Goal: Check status: Check status

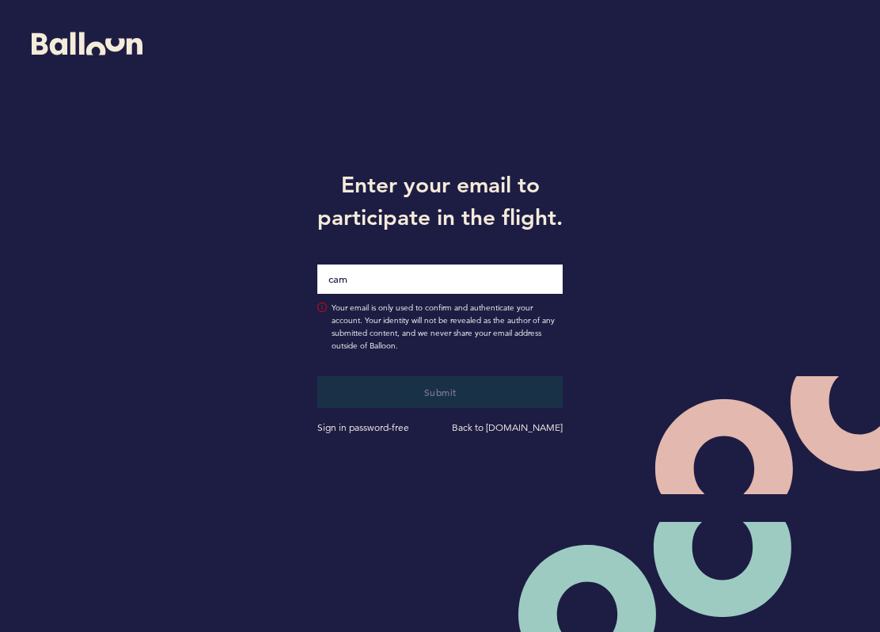
type input "[EMAIL_ADDRESS][PERSON_NAME][DOMAIN_NAME]"
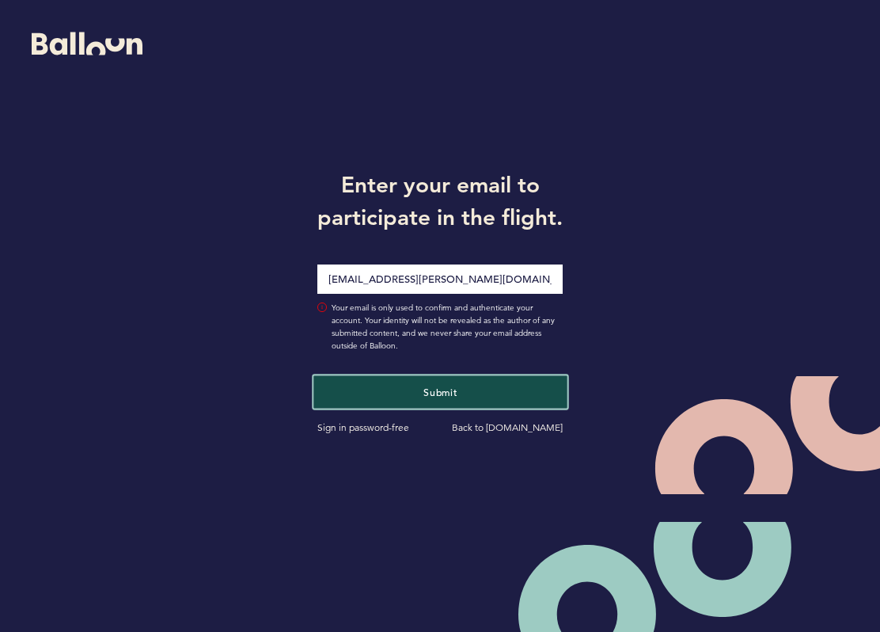
click at [424, 399] on button "Submit" at bounding box center [439, 391] width 253 height 32
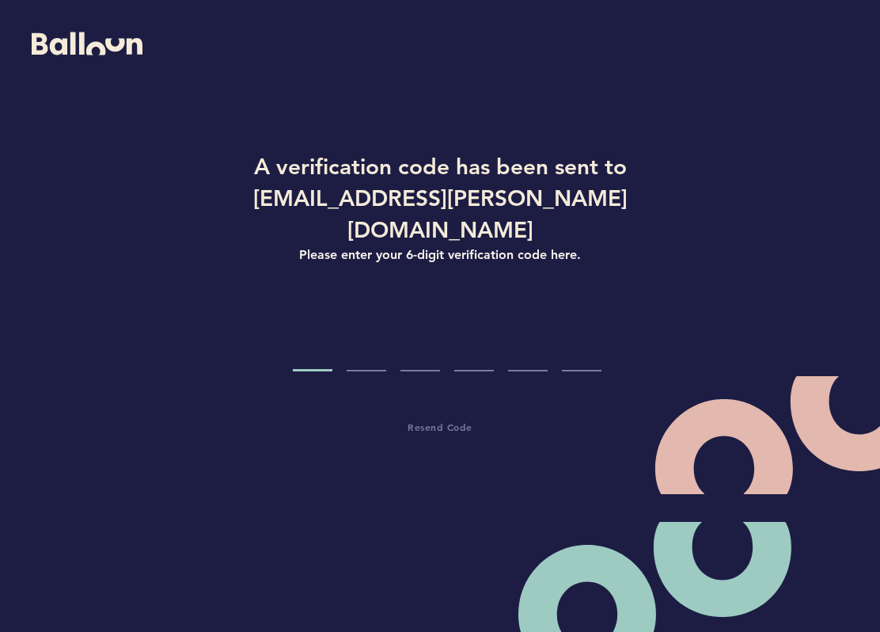
type input "8"
type input "1"
type input "3"
type input "9"
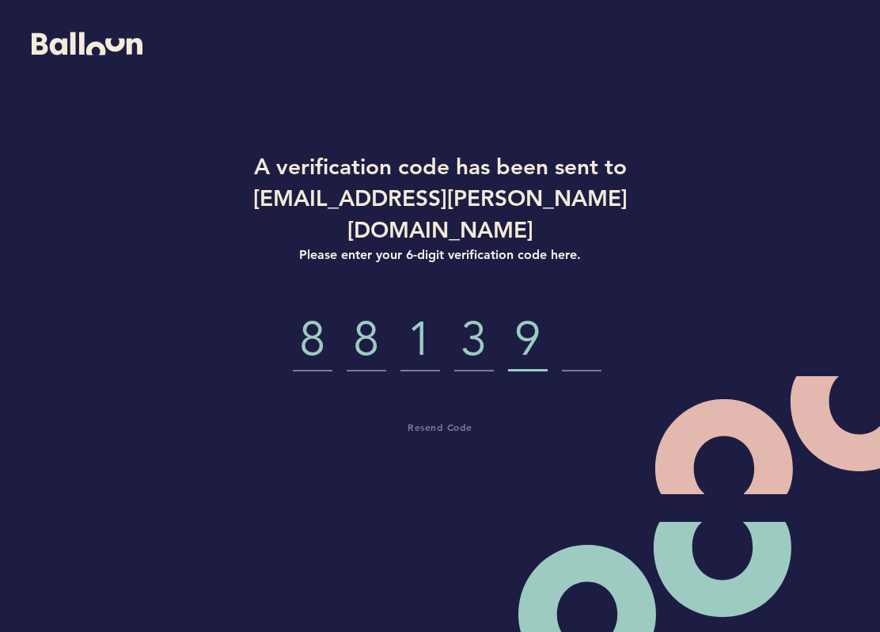
type input "9"
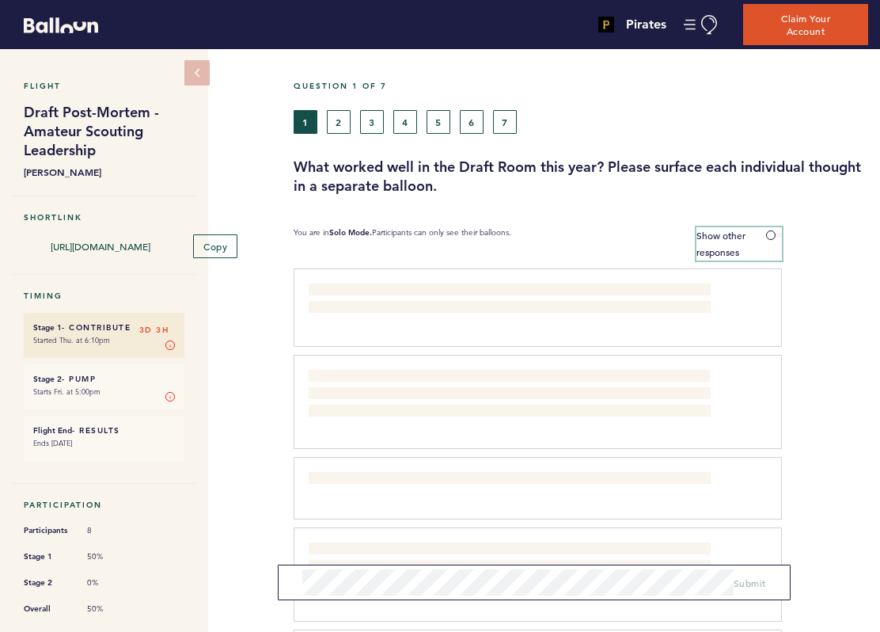
click at [765, 235] on label "Show other responses" at bounding box center [740, 243] width 86 height 33
click at [0, 0] on input "Show other responses" at bounding box center [0, 0] width 0 height 0
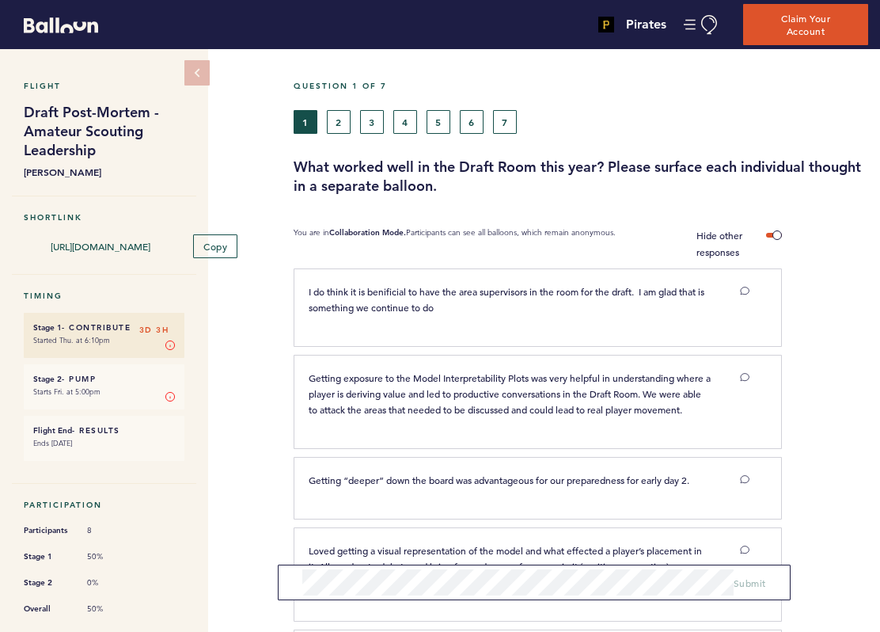
click at [334, 122] on button "2" at bounding box center [339, 122] width 24 height 24
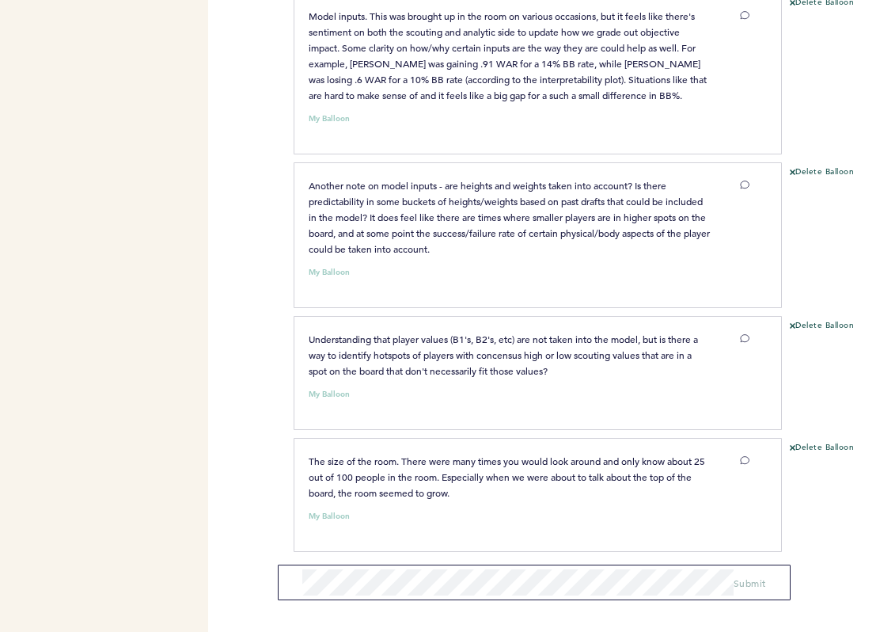
scroll to position [1108, 0]
